Goal: Task Accomplishment & Management: Complete application form

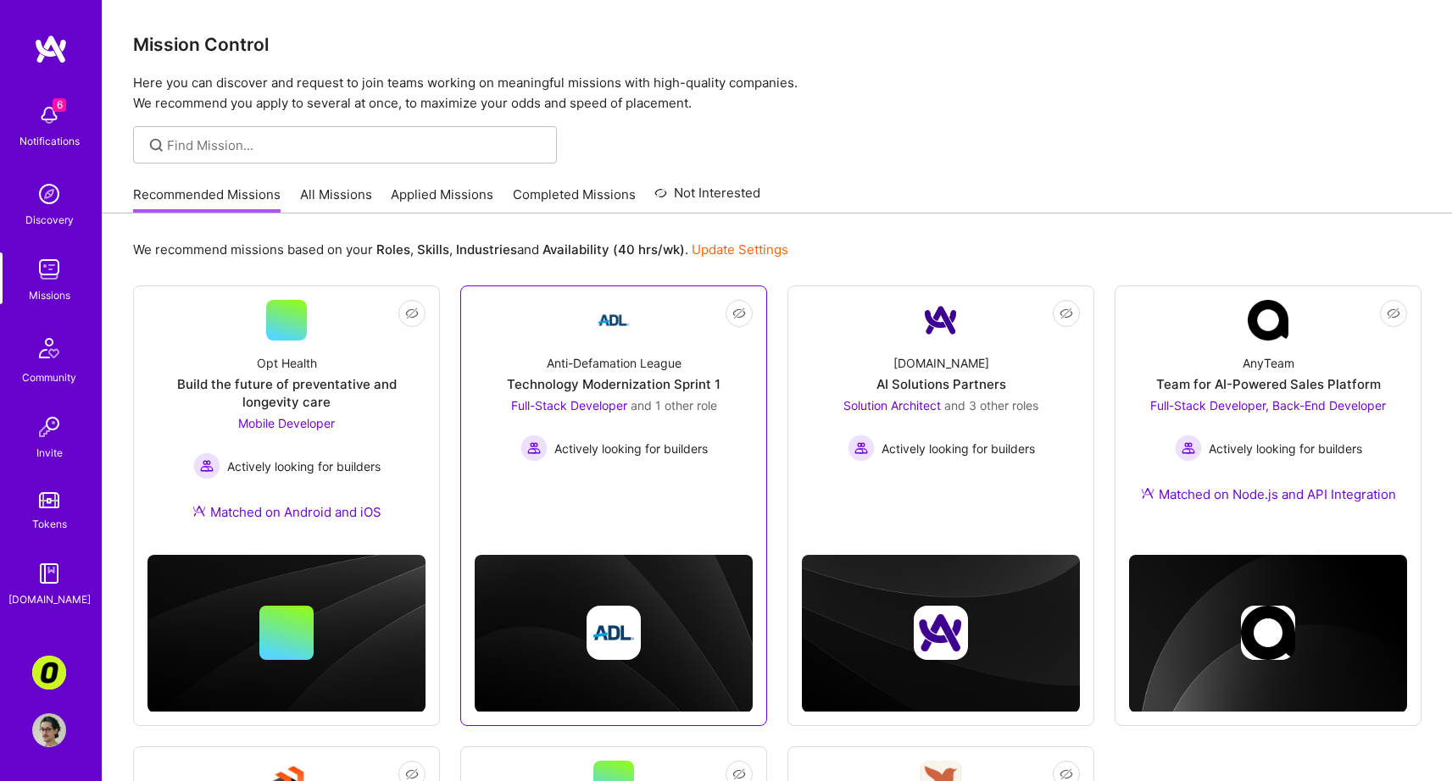
click at [675, 352] on div "Anti-Defamation League Technology Modernization Sprint 1 Full-Stack Developer a…" at bounding box center [614, 401] width 278 height 121
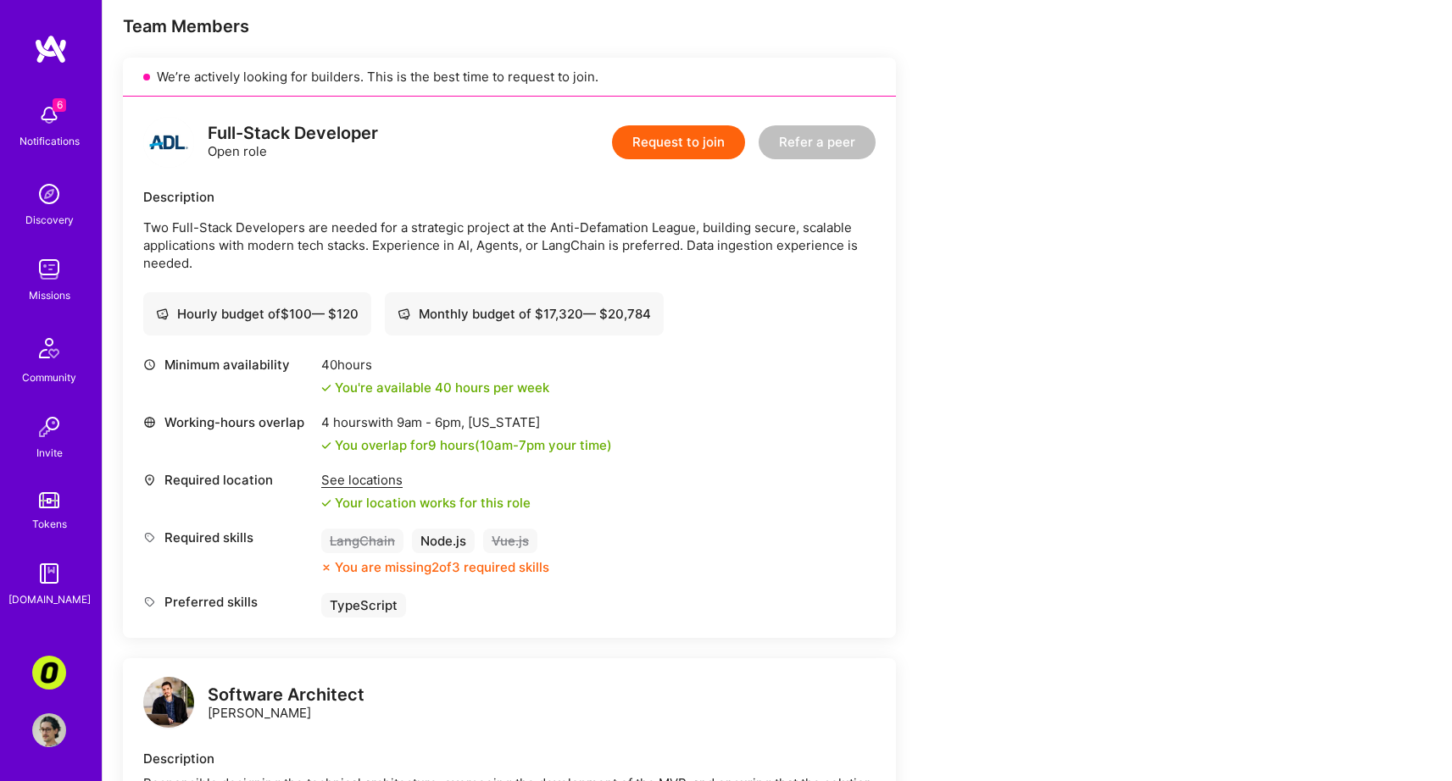
scroll to position [323, 0]
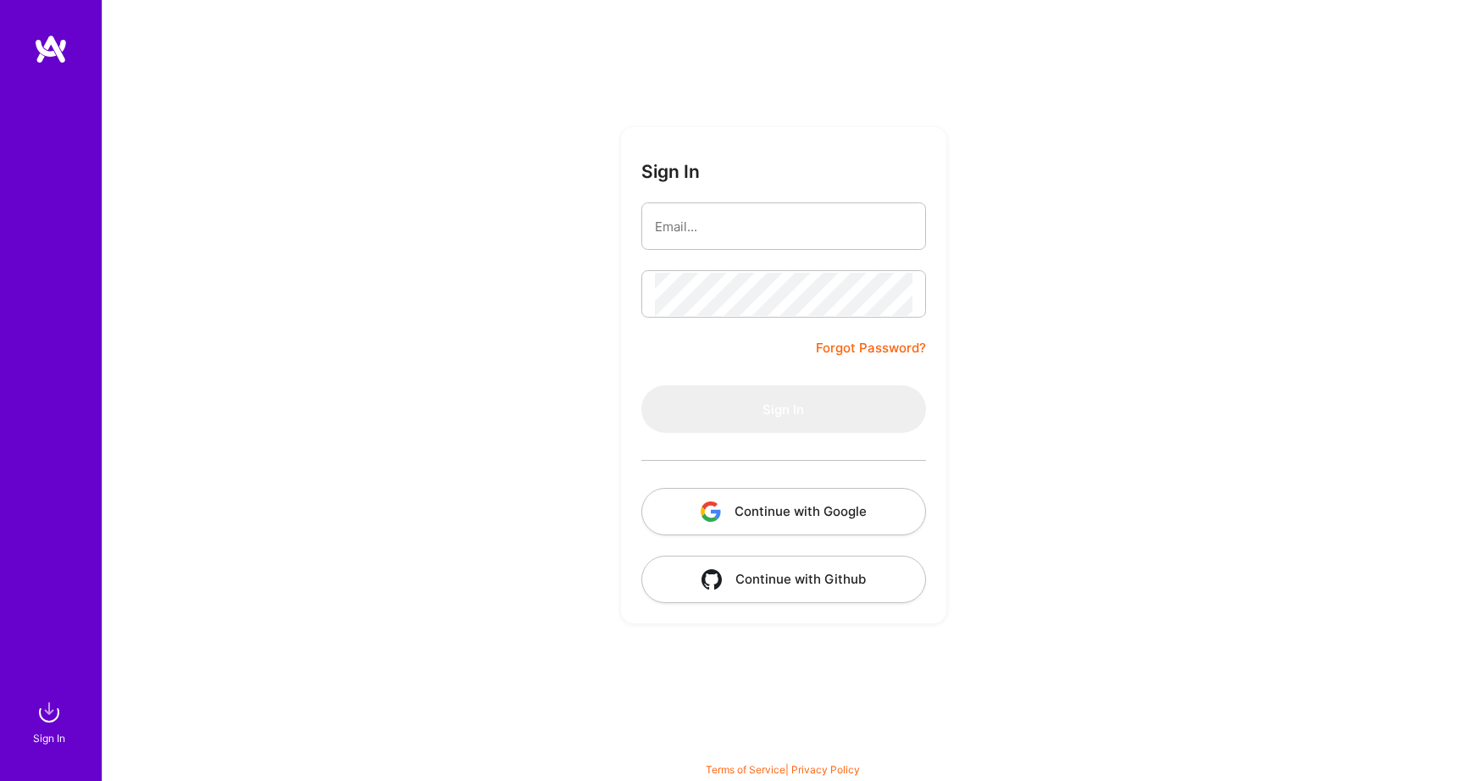
click at [789, 518] on button "Continue with Google" at bounding box center [783, 511] width 285 height 47
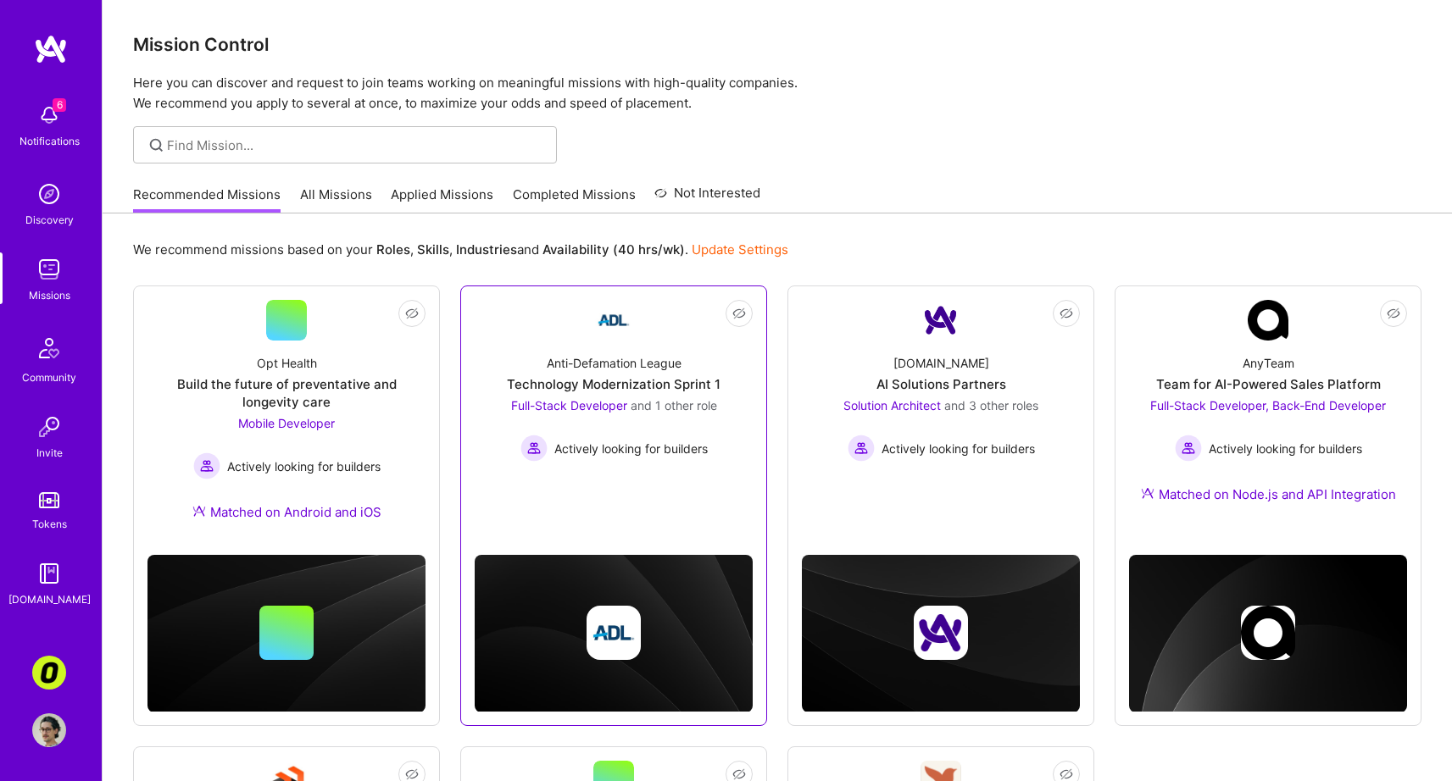
click at [622, 514] on div at bounding box center [614, 612] width 278 height 199
click at [628, 351] on div "Anti-Defamation League Technology Modernization Sprint 1 Full-Stack Developer a…" at bounding box center [614, 401] width 278 height 121
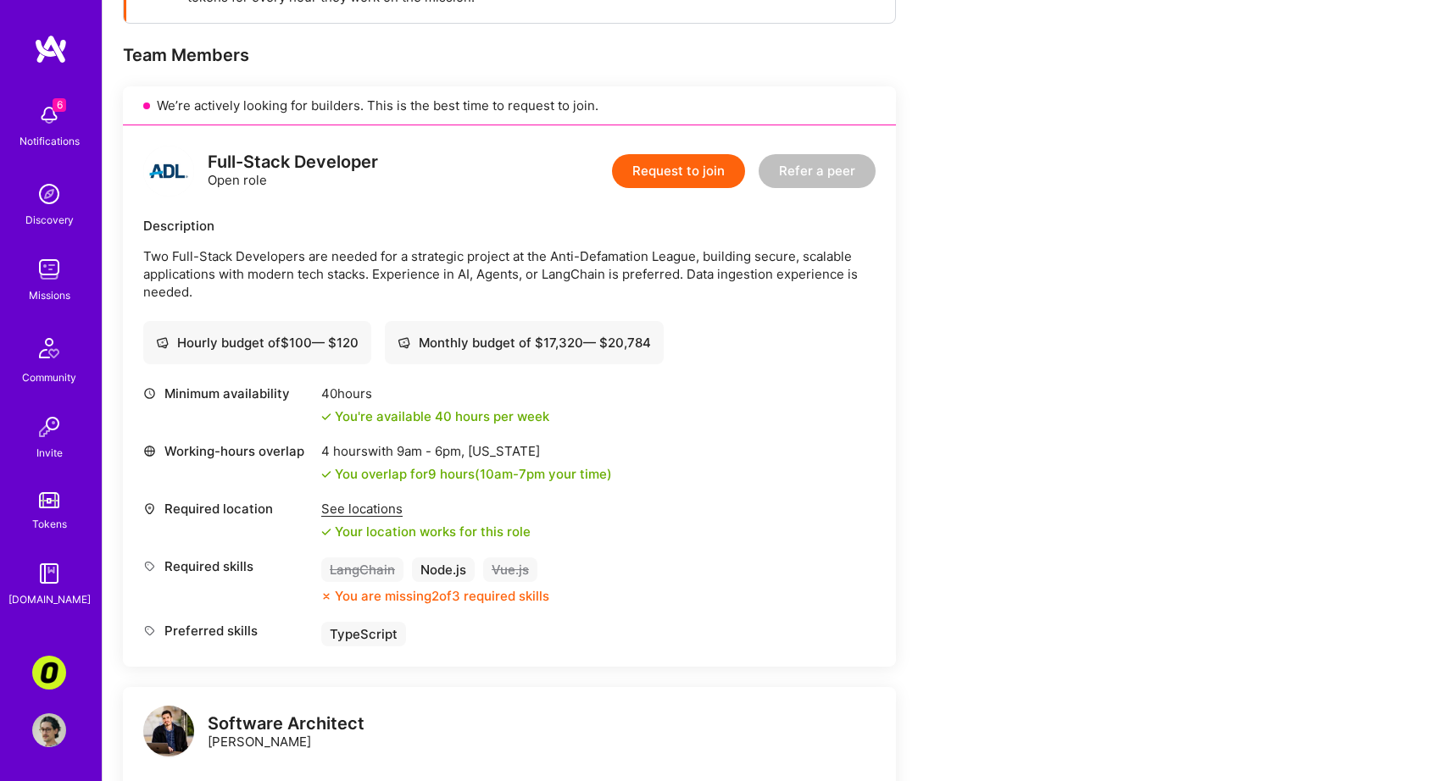
scroll to position [383, 0]
